Goal: Task Accomplishment & Management: Complete application form

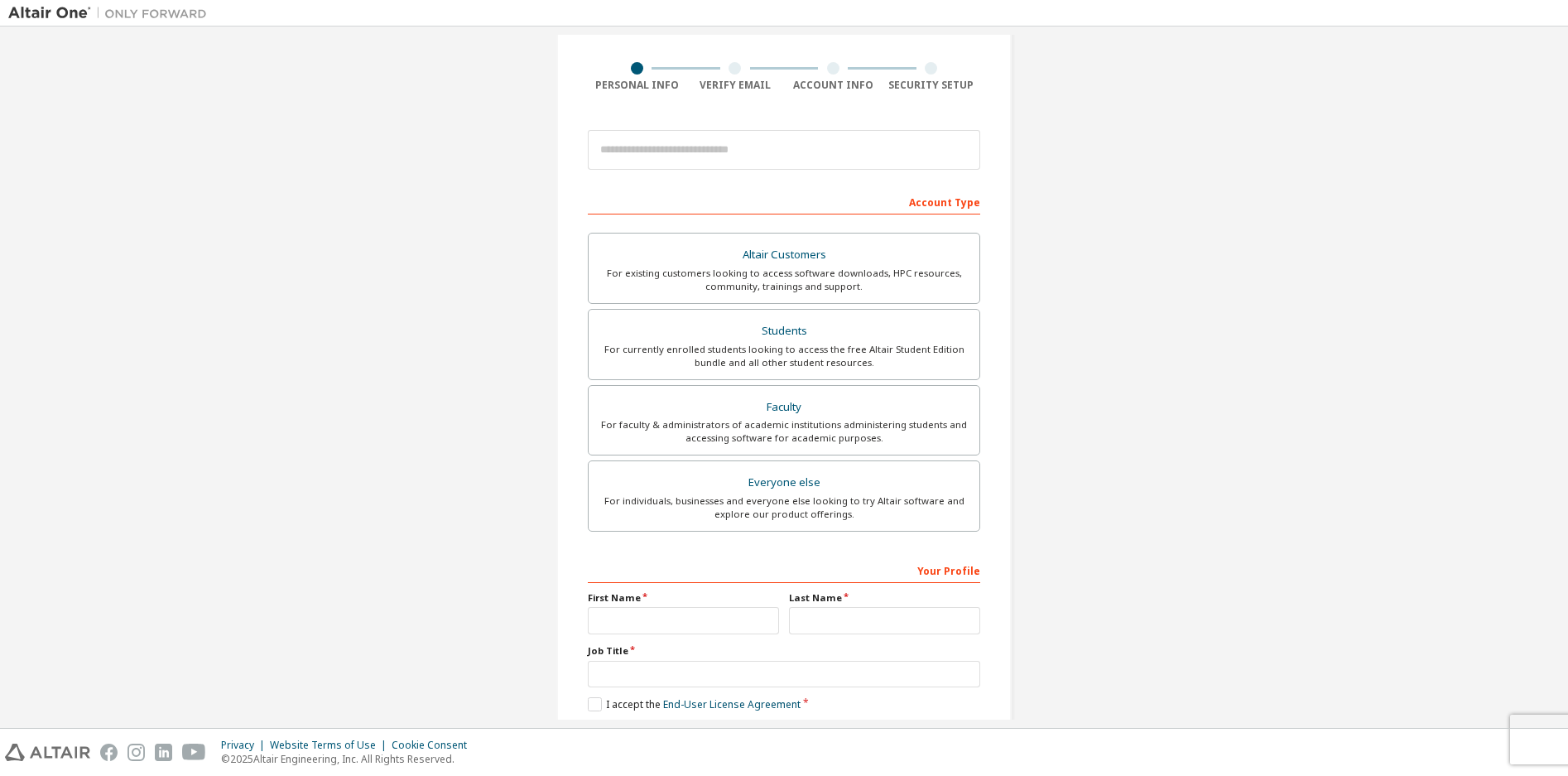
scroll to position [166, 0]
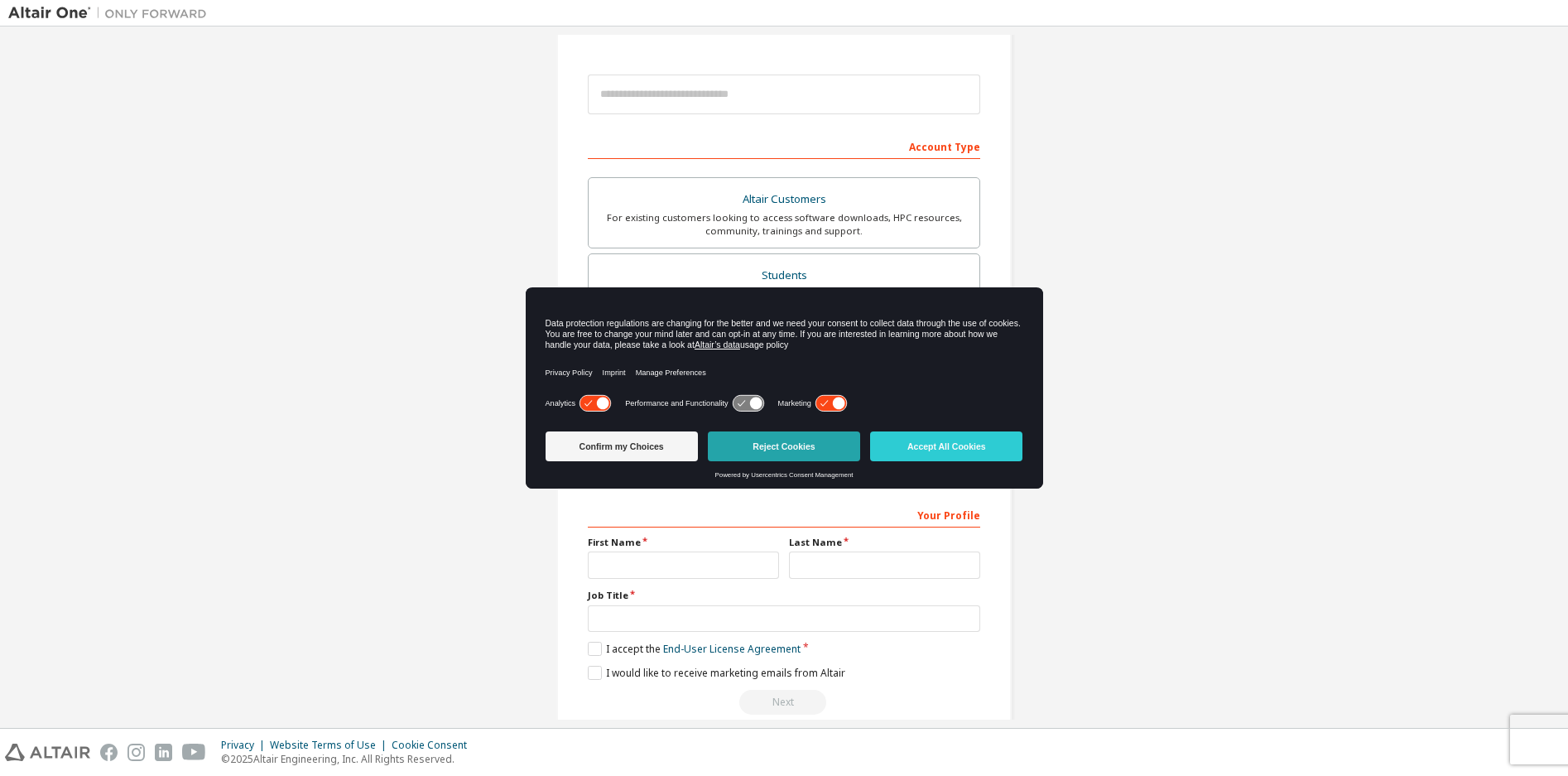
click at [774, 454] on button "Reject Cookies" at bounding box center [784, 446] width 153 height 30
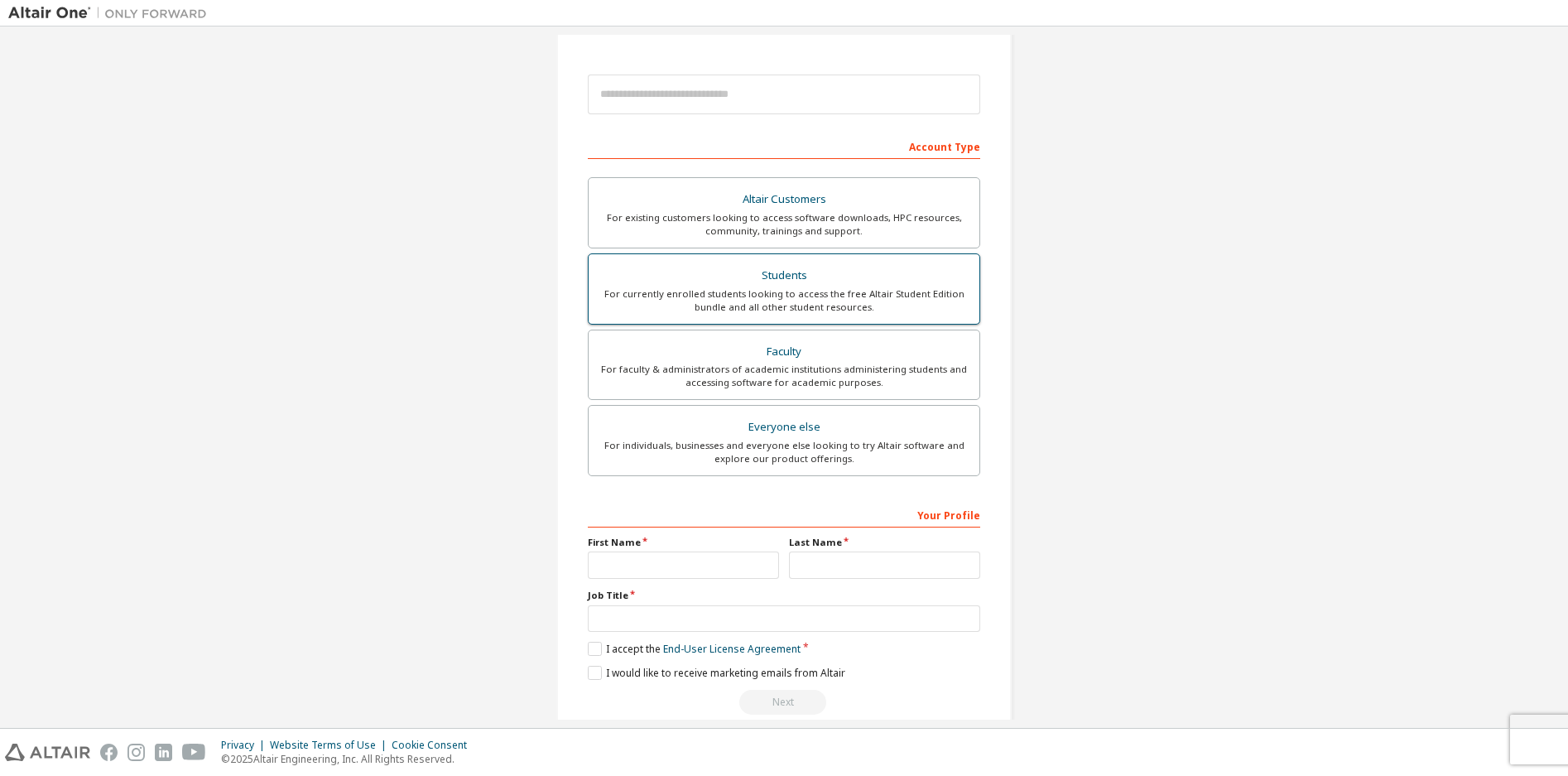
click at [900, 302] on div "For currently enrolled students looking to access the free Altair Student Editi…" at bounding box center [784, 300] width 371 height 26
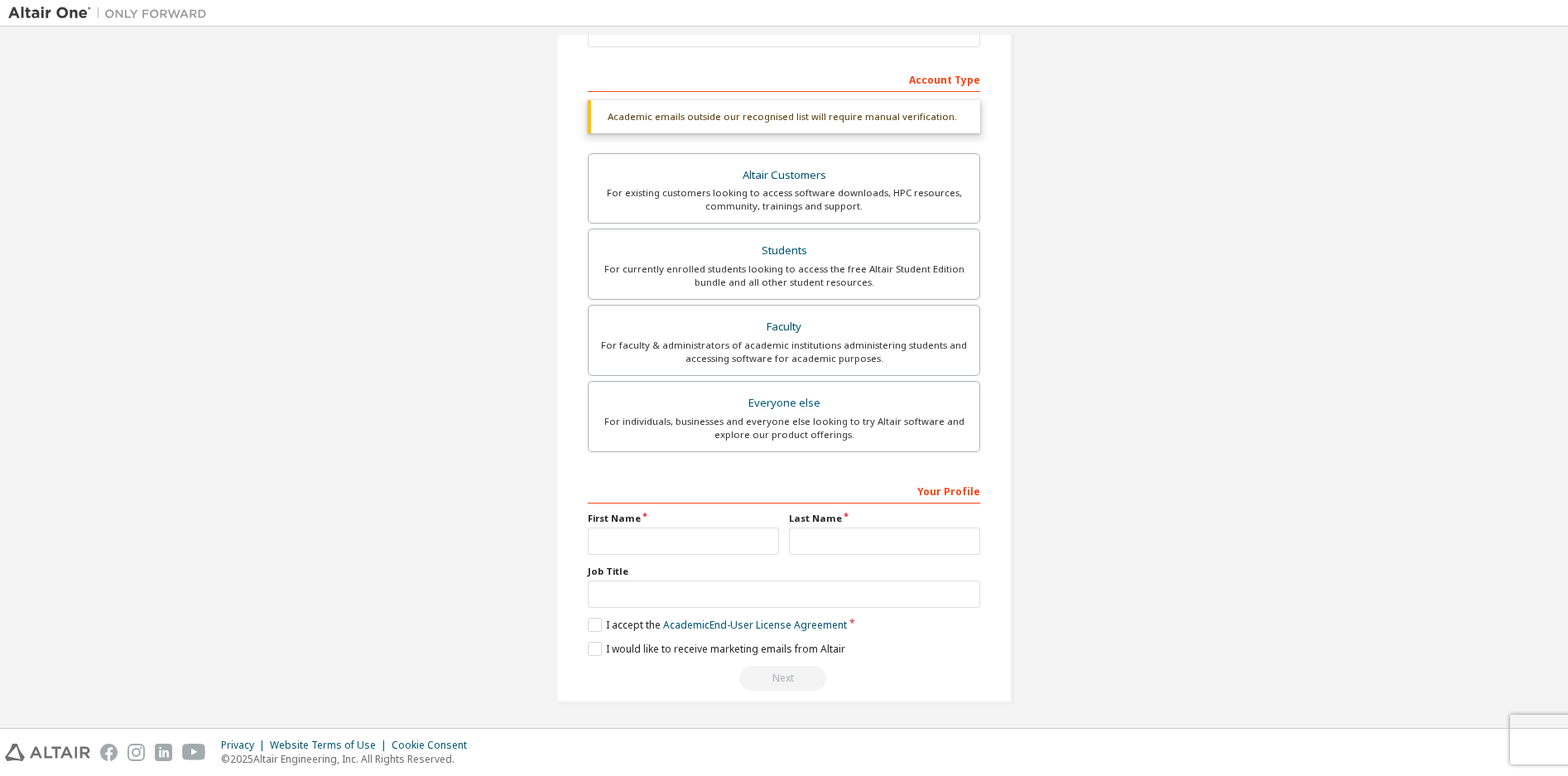
scroll to position [236, 0]
click at [749, 543] on input "text" at bounding box center [683, 538] width 192 height 27
type input "****"
type input "**********"
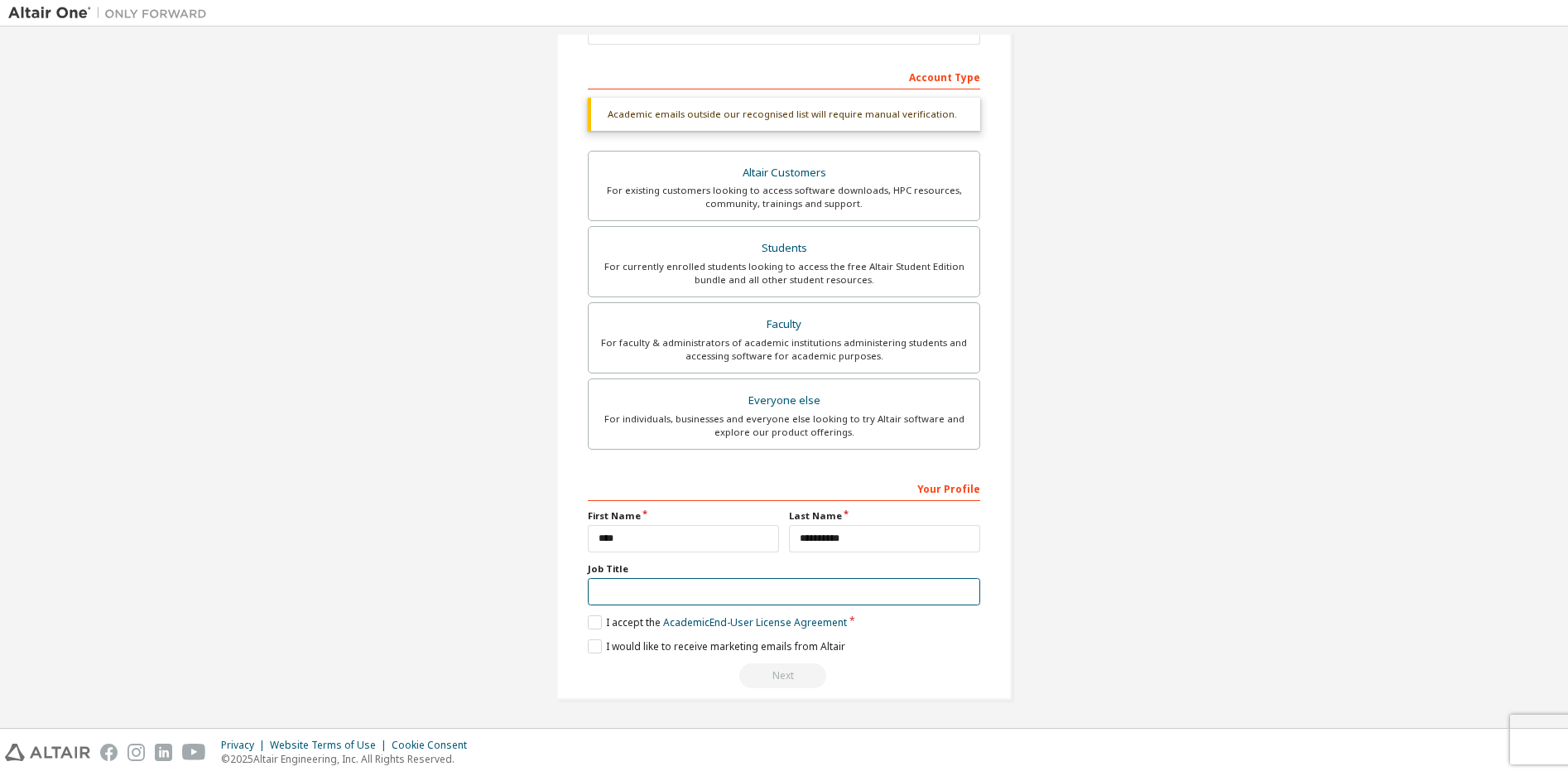
type input "***"
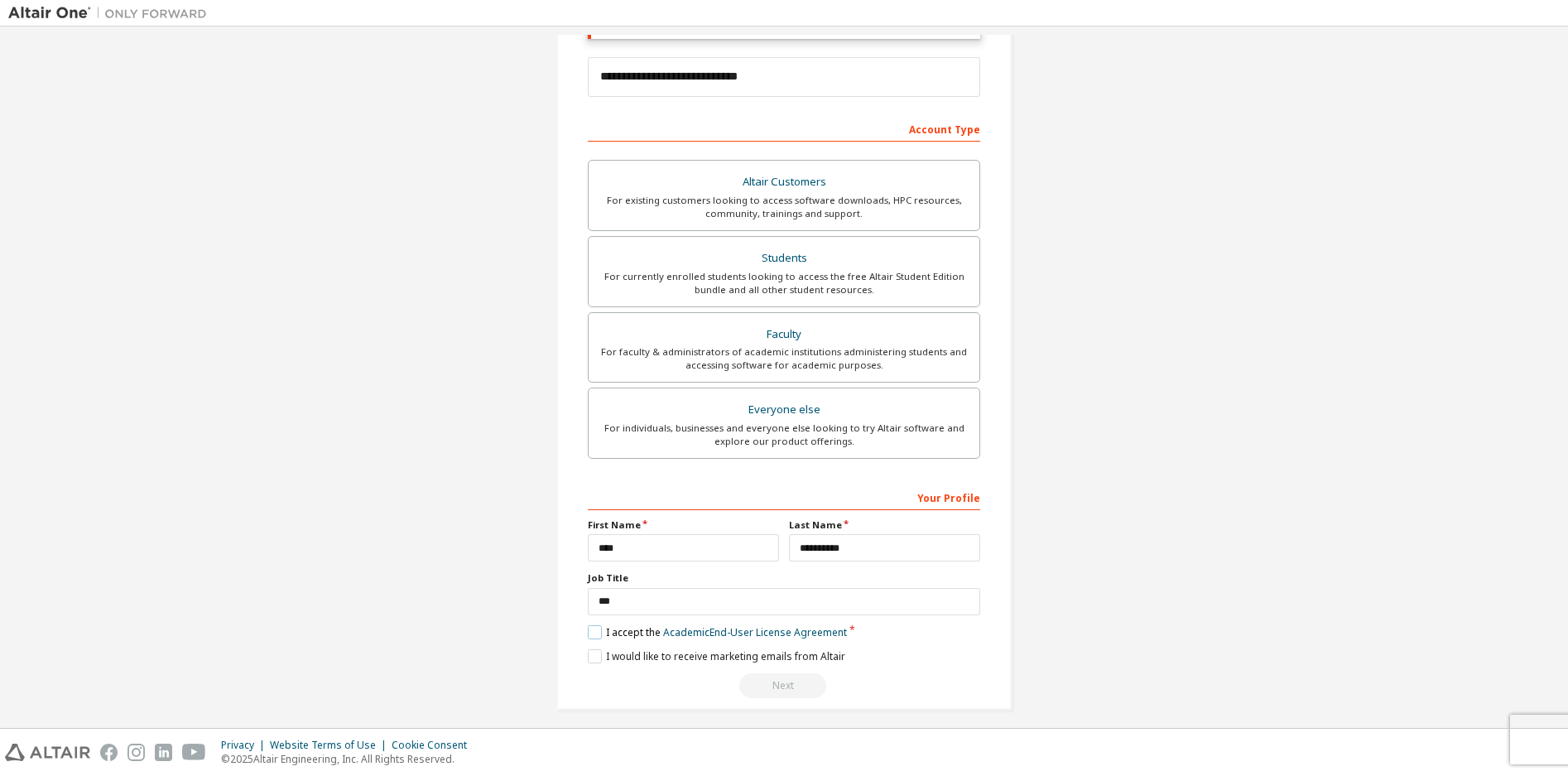
click at [595, 632] on label "I accept the Academic End-User License Agreement" at bounding box center [717, 632] width 259 height 14
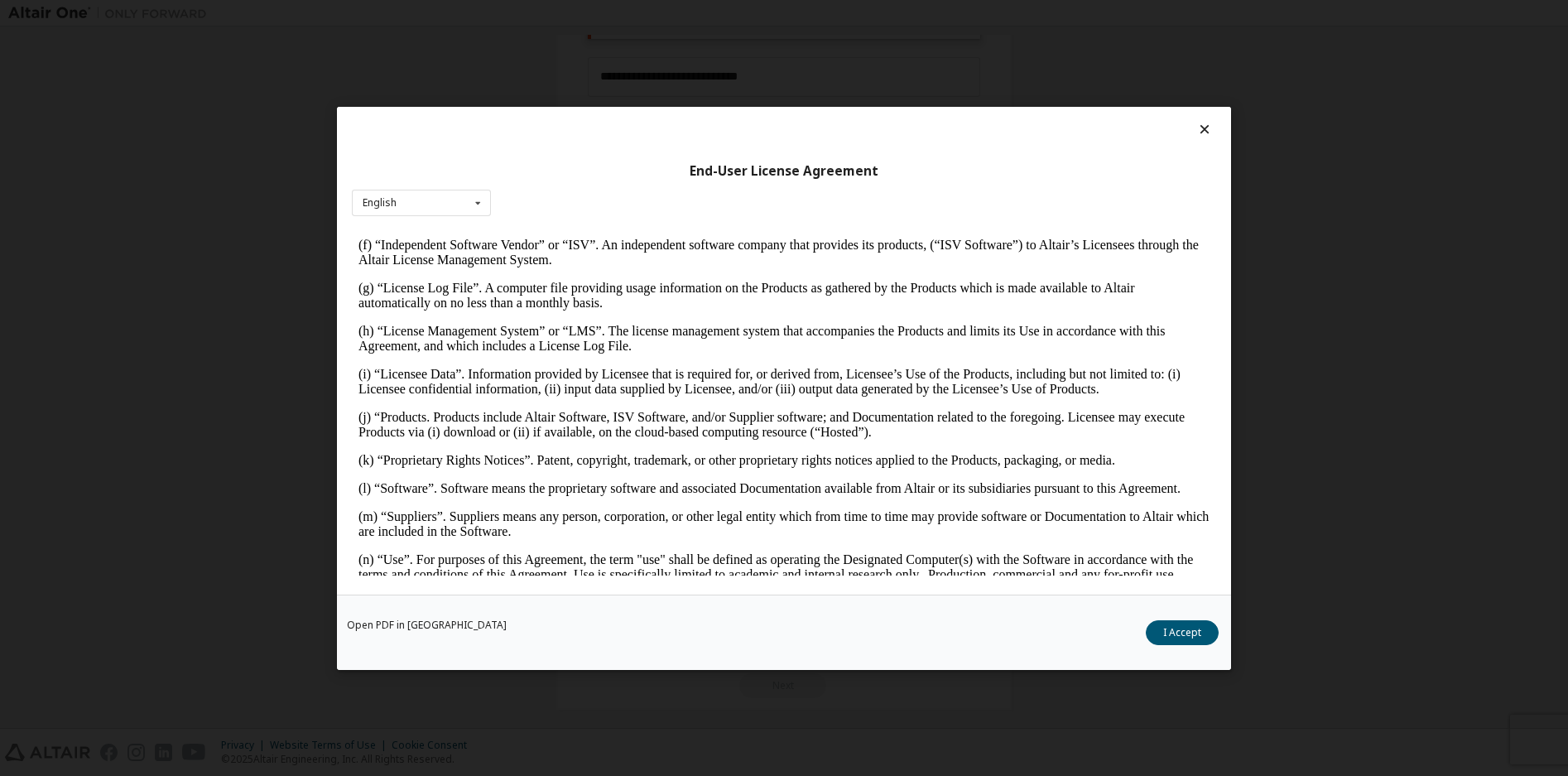
scroll to position [580, 0]
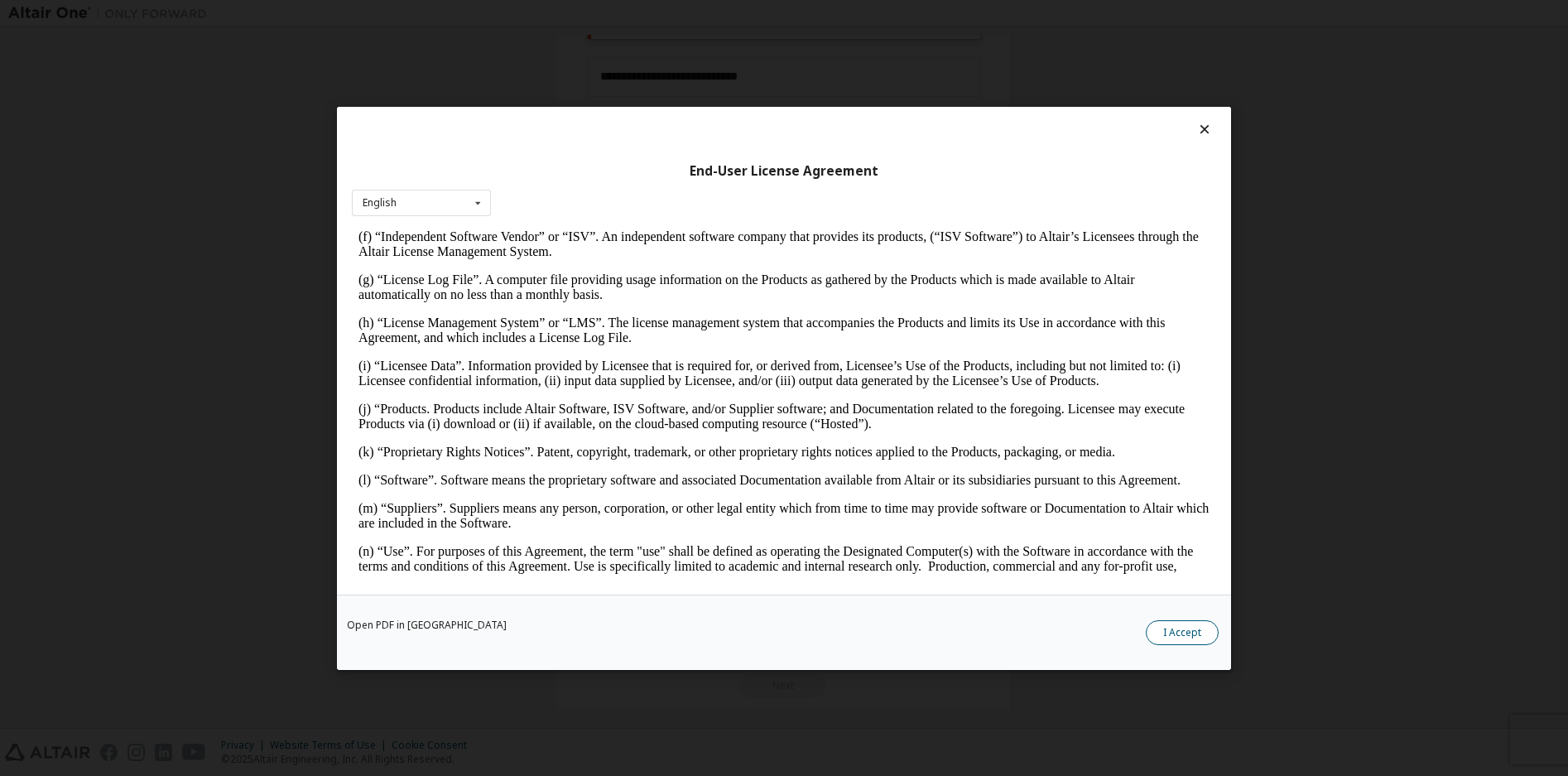
click at [1172, 636] on button "I Accept" at bounding box center [1182, 632] width 73 height 25
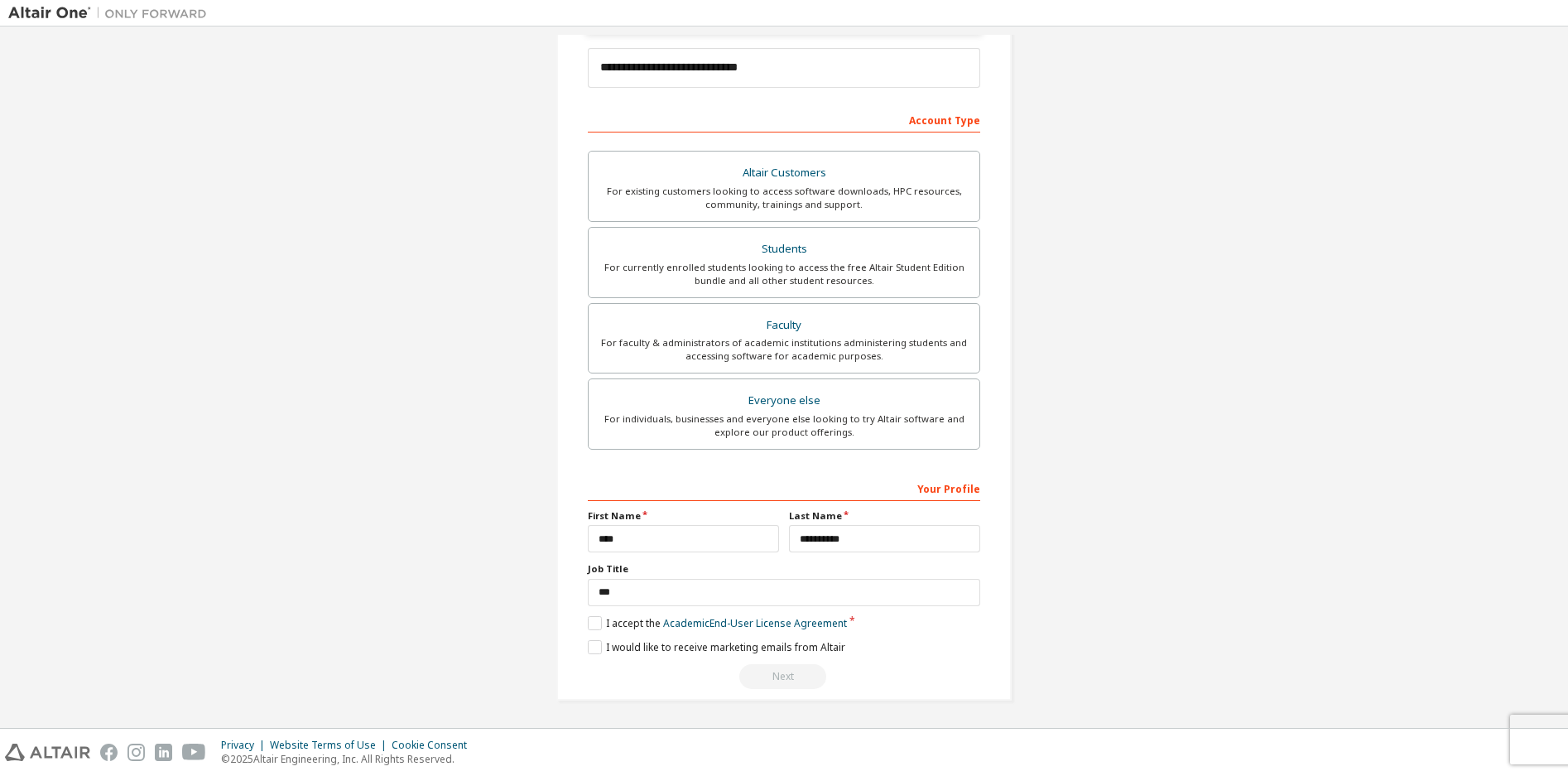
scroll to position [245, 0]
click at [591, 647] on label "I would like to receive marketing emails from Altair" at bounding box center [716, 647] width 258 height 14
click at [591, 649] on label "I would like to receive marketing emails from Altair" at bounding box center [716, 647] width 258 height 14
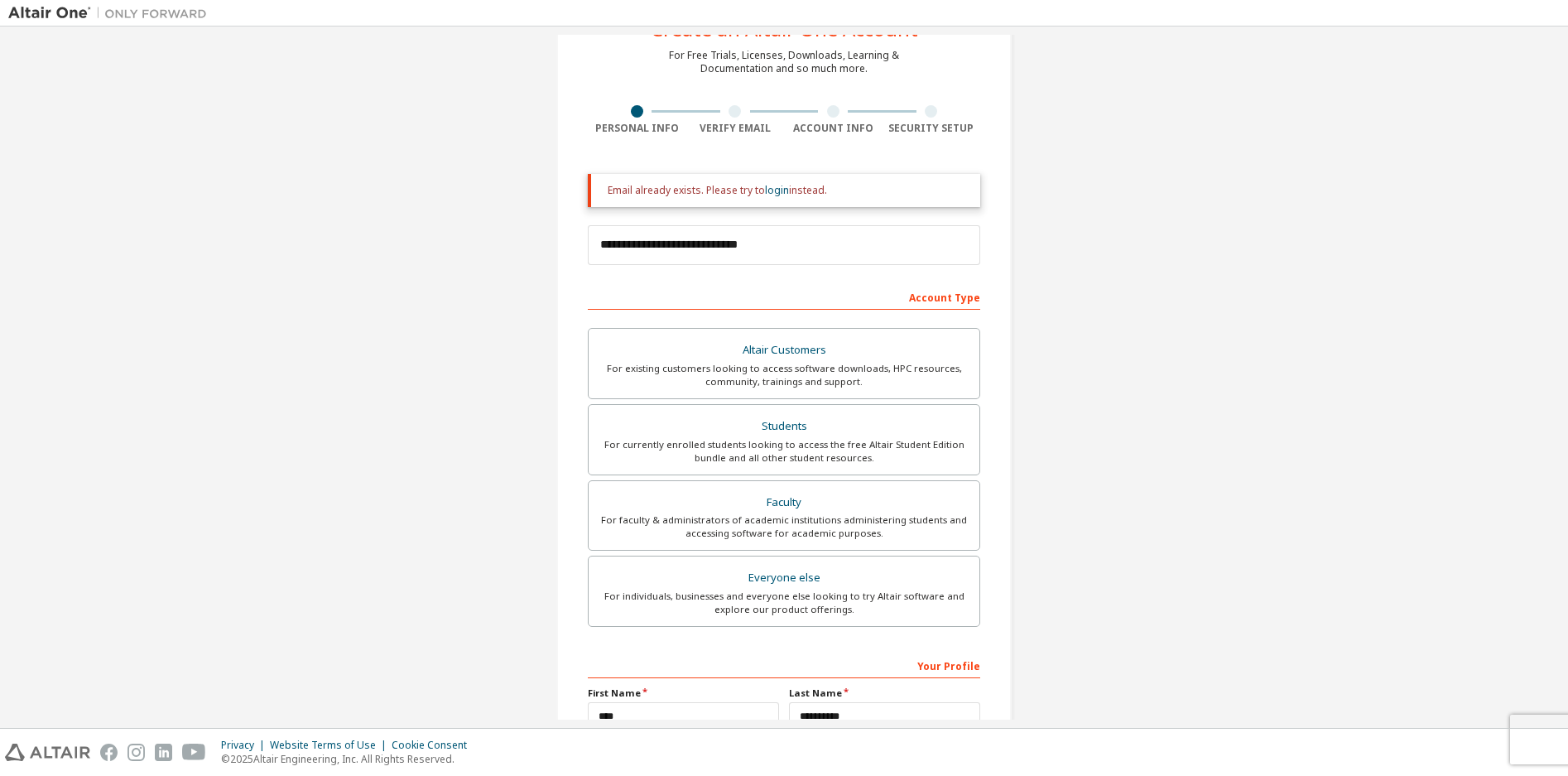
scroll to position [0, 0]
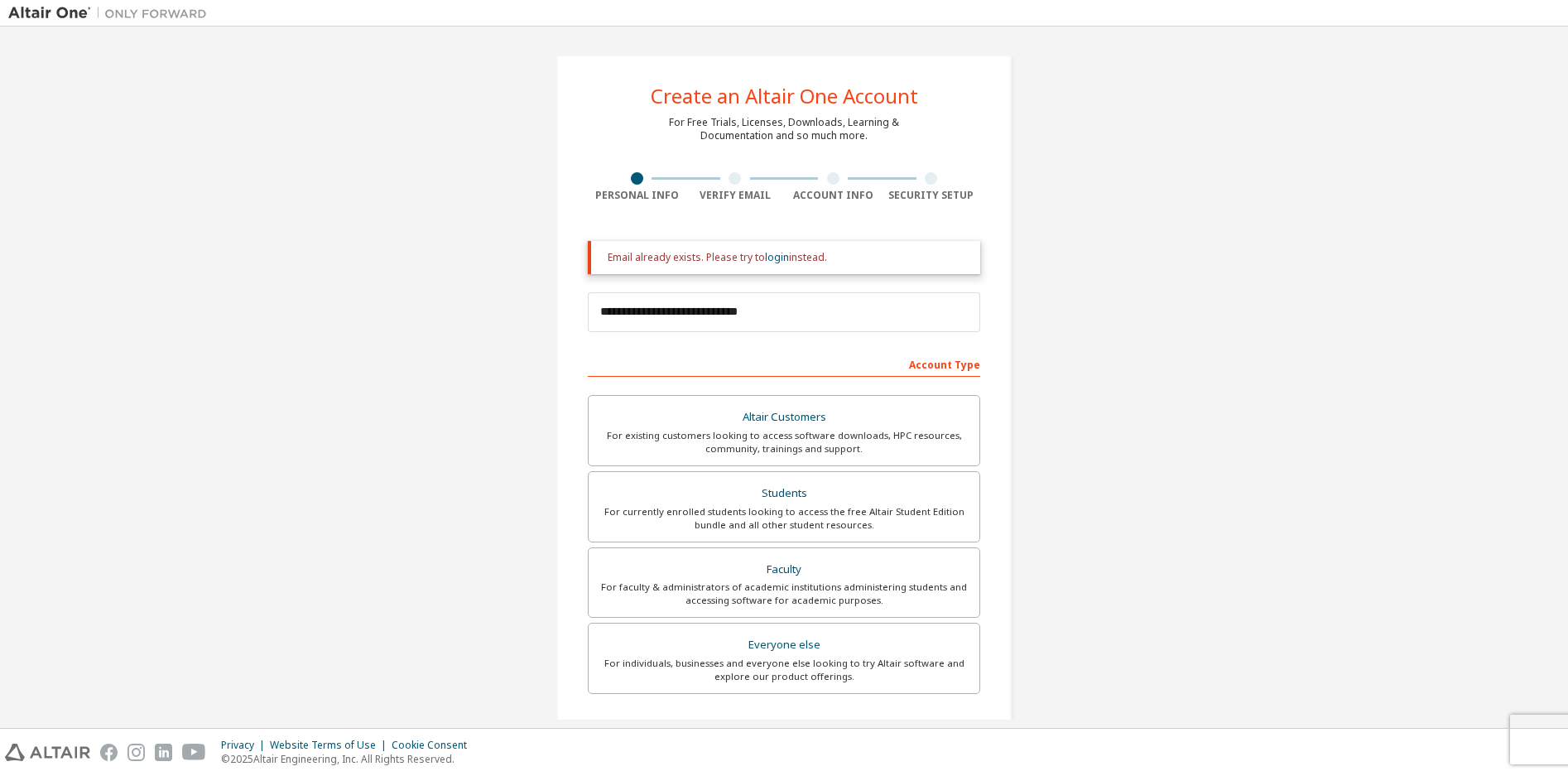
click at [957, 369] on div "Account Type" at bounding box center [784, 363] width 392 height 26
click at [765, 258] on link "login" at bounding box center [777, 257] width 24 height 14
